Goal: Transaction & Acquisition: Obtain resource

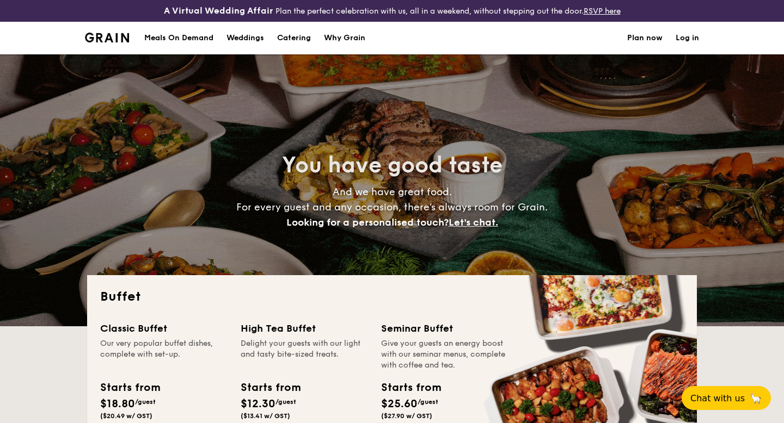
select select
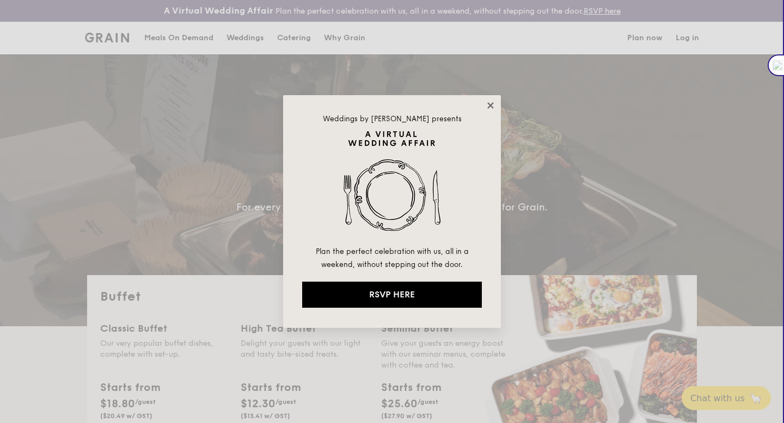
click at [492, 101] on icon at bounding box center [490, 106] width 10 height 10
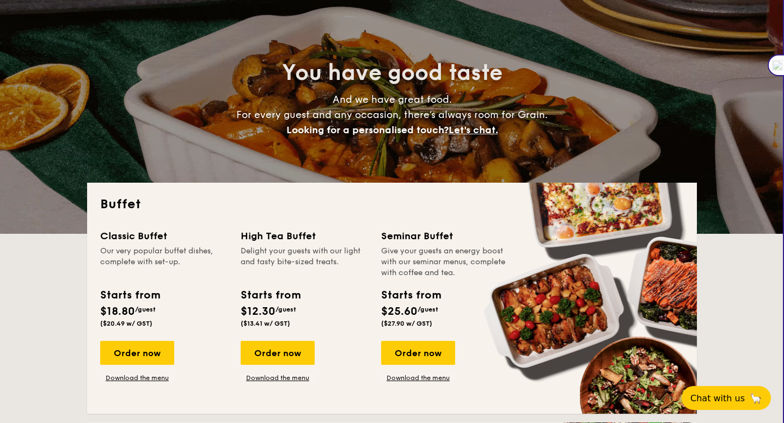
scroll to position [120, 0]
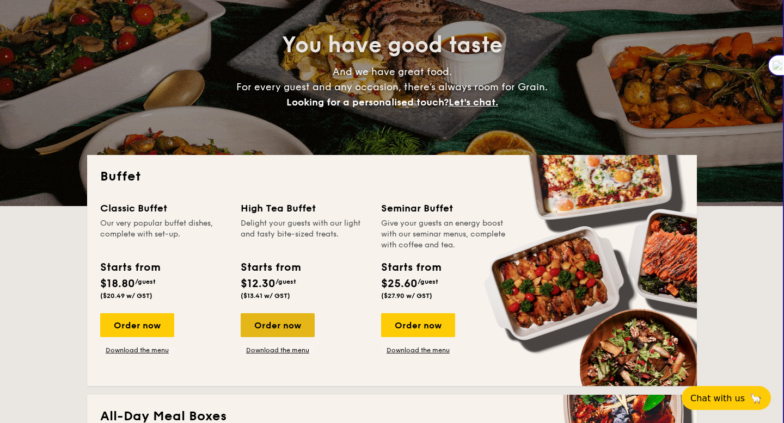
click at [264, 328] on div "Order now" at bounding box center [278, 325] width 74 height 24
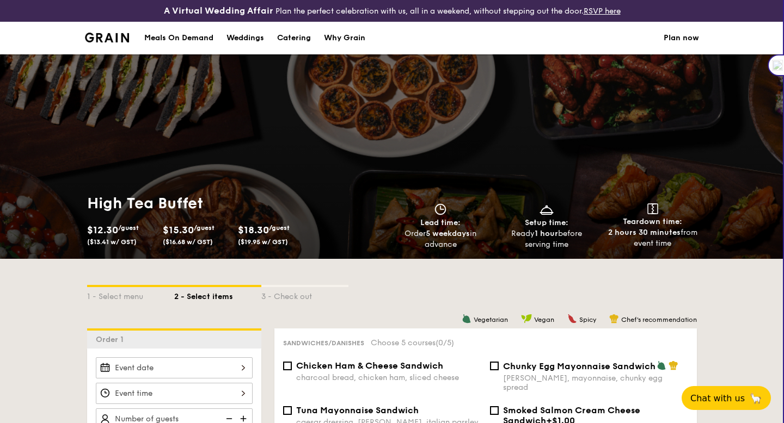
scroll to position [16, 0]
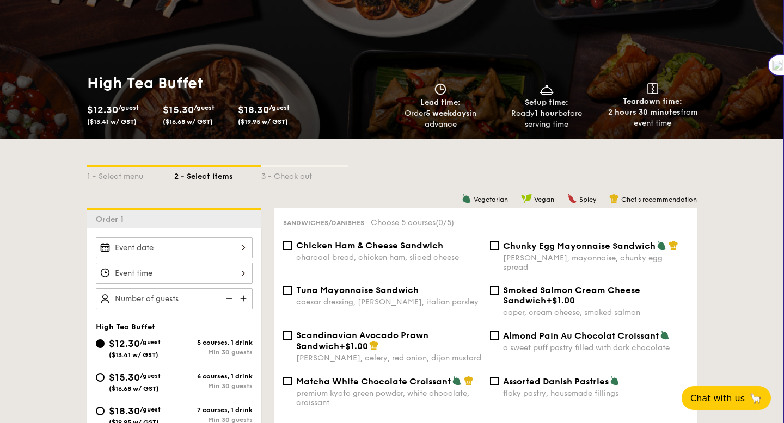
select select
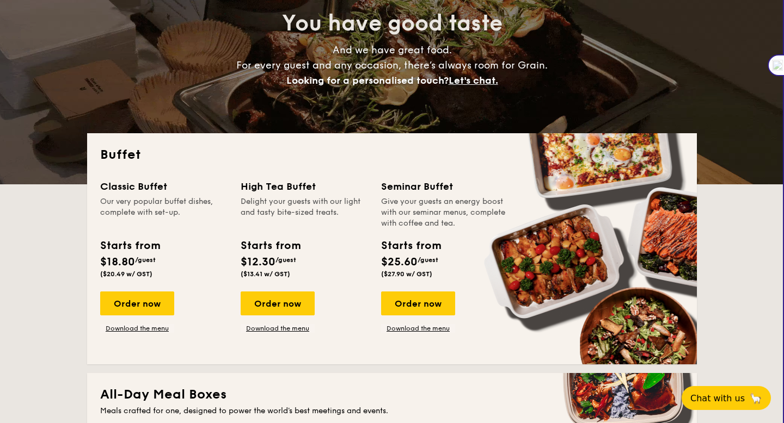
scroll to position [158, 0]
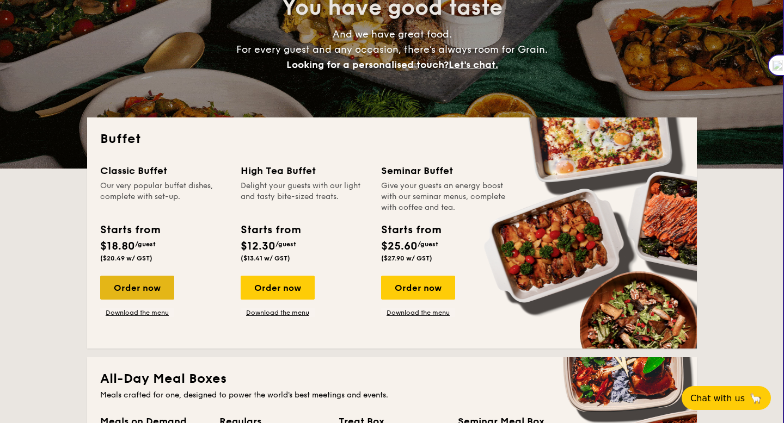
click at [147, 287] on div "Order now" at bounding box center [137, 288] width 74 height 24
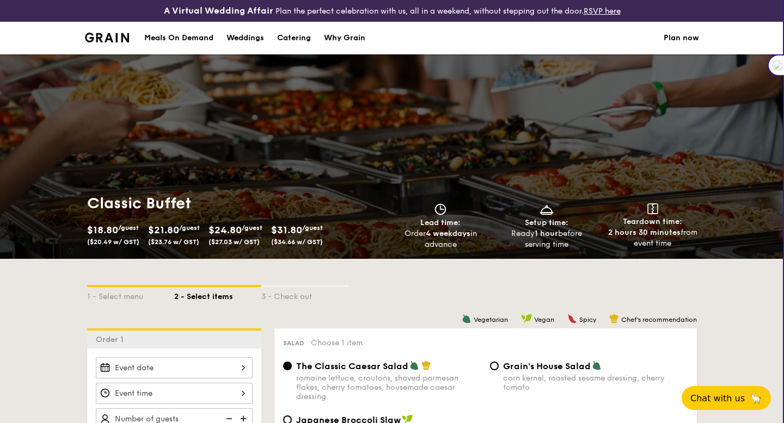
scroll to position [180, 0]
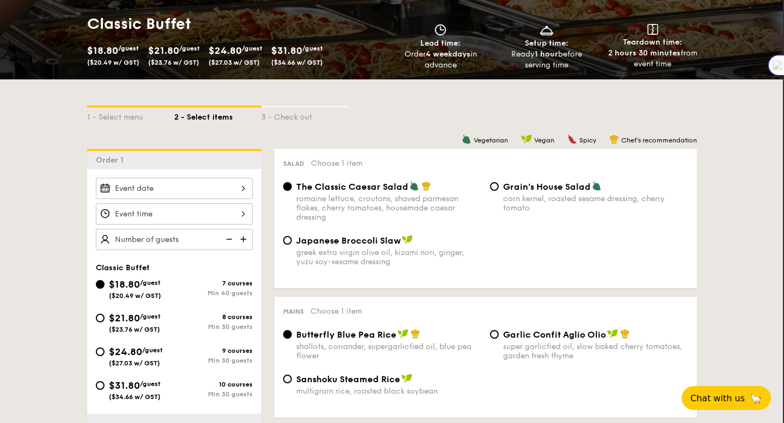
select select
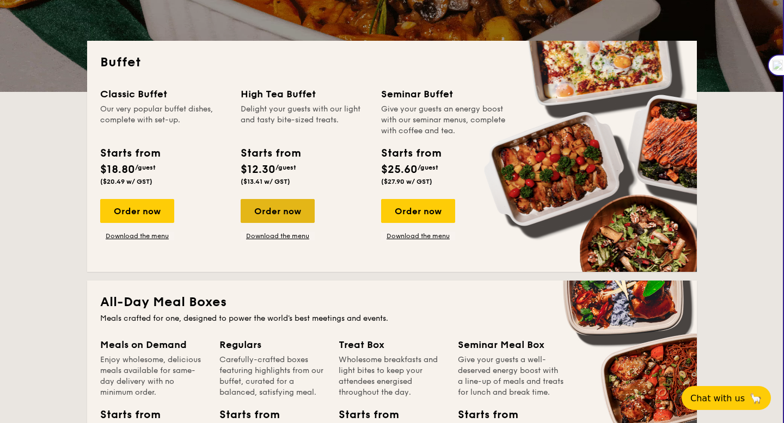
scroll to position [235, 0]
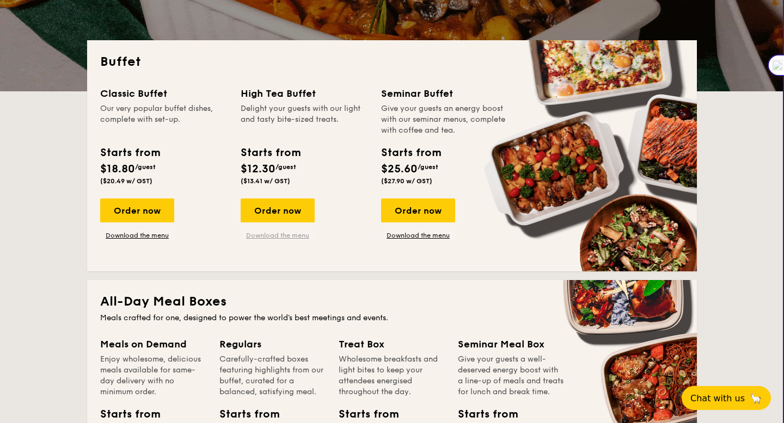
click at [284, 231] on link "Download the menu" at bounding box center [278, 235] width 74 height 9
